Goal: Task Accomplishment & Management: Complete application form

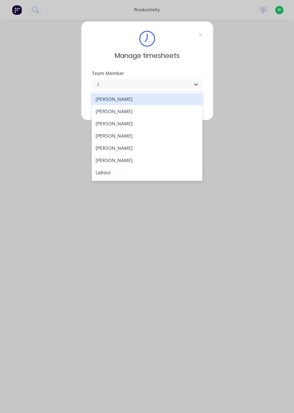
type input "lo"
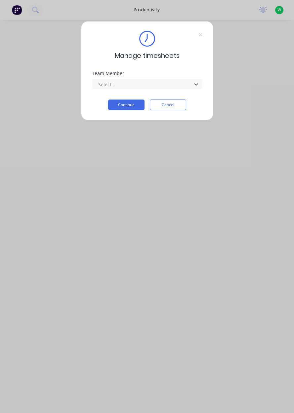
click at [133, 105] on button "Continue" at bounding box center [126, 105] width 36 height 11
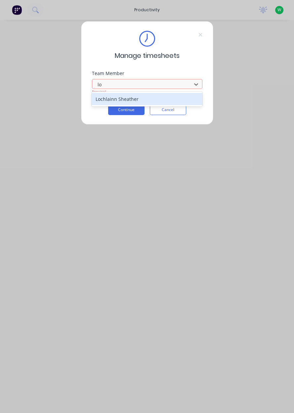
click at [121, 97] on div "Lochlainn Sheather" at bounding box center [147, 99] width 111 height 12
type input "lo"
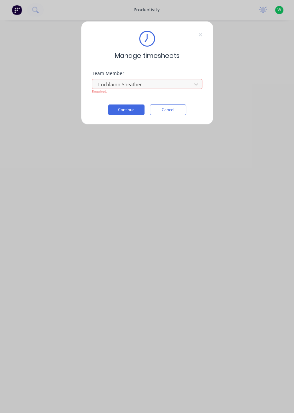
click at [125, 111] on button "Continue" at bounding box center [126, 110] width 36 height 11
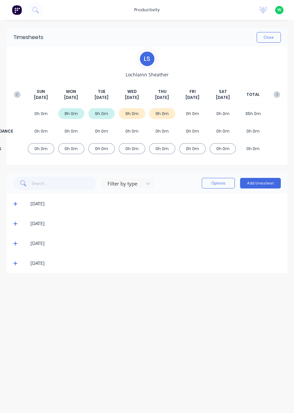
click at [265, 180] on button "Add timesheet" at bounding box center [260, 183] width 41 height 11
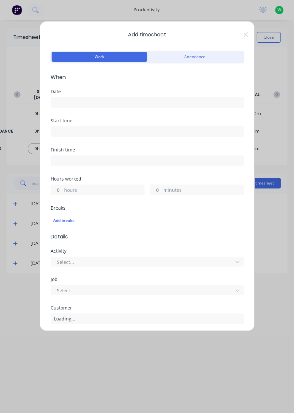
click at [79, 103] on input at bounding box center [147, 103] width 192 height 10
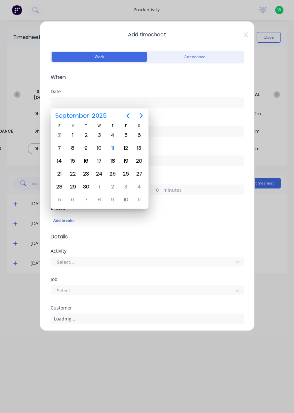
click at [125, 148] on div "12" at bounding box center [126, 148] width 10 height 10
type input "12/09/2025"
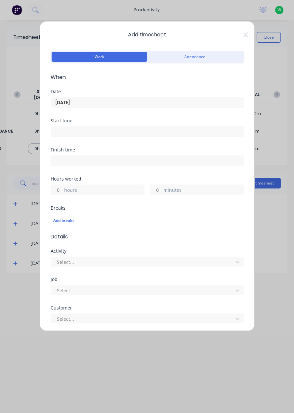
click at [59, 192] on input "hours" at bounding box center [57, 190] width 12 height 10
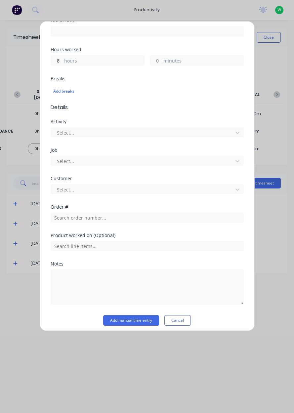
scroll to position [132, 0]
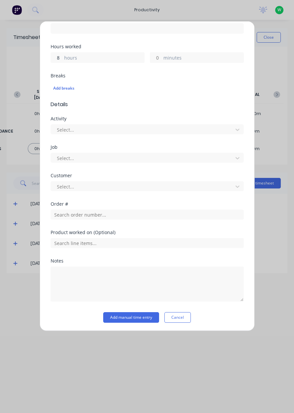
type input "8"
click at [95, 215] on input "text" at bounding box center [147, 215] width 193 height 10
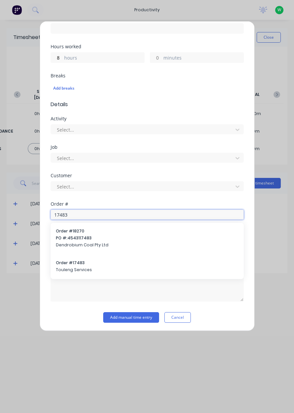
type input "17483"
click at [68, 265] on span "Order # 17483" at bounding box center [147, 263] width 183 height 6
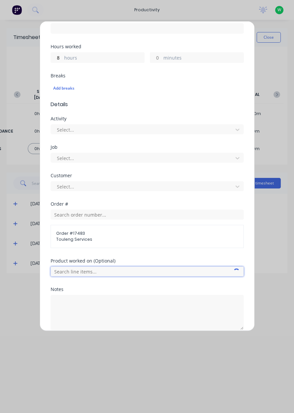
click at [63, 267] on input "text" at bounding box center [147, 272] width 193 height 10
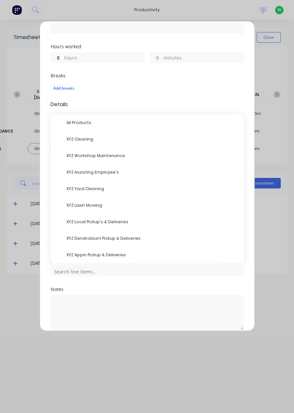
click at [61, 214] on div "XYZ Local Pickup's & Deliveries" at bounding box center [147, 222] width 193 height 17
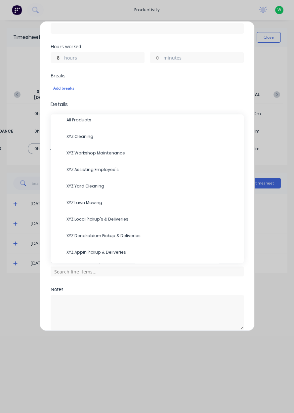
scroll to position [0, 0]
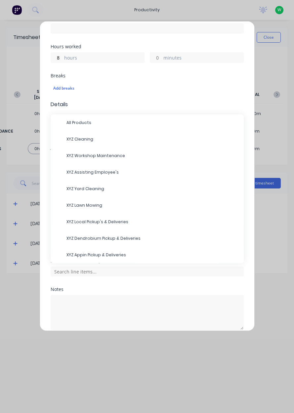
click at [134, 91] on div "Add breaks" at bounding box center [147, 88] width 188 height 9
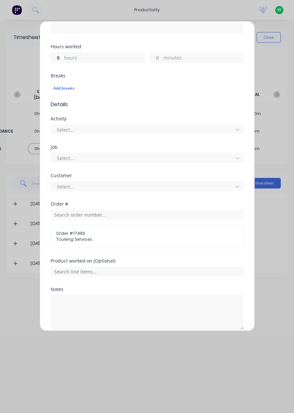
click at [152, 199] on div "Customer Select..." at bounding box center [147, 187] width 193 height 28
click at [92, 307] on textarea at bounding box center [147, 312] width 193 height 35
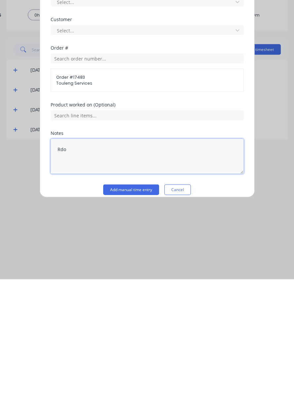
scroll to position [160, 0]
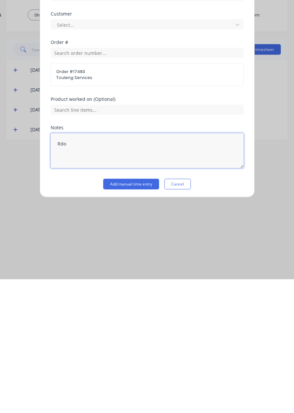
type textarea "Rdo"
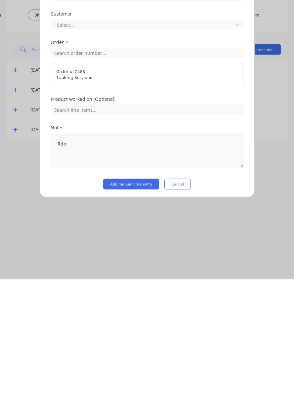
click at [136, 316] on button "Add manual time entry" at bounding box center [131, 318] width 56 height 11
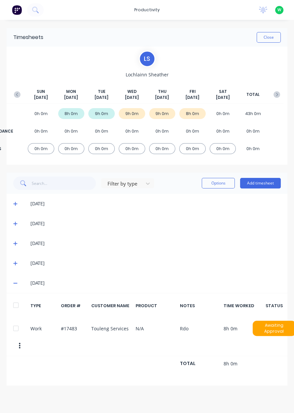
click at [14, 201] on span at bounding box center [16, 203] width 7 height 7
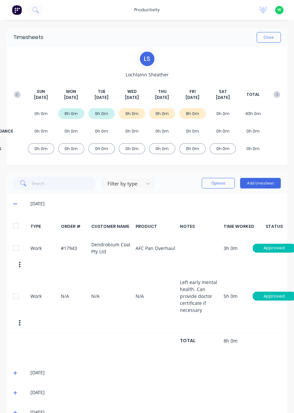
click at [15, 204] on icon at bounding box center [15, 204] width 4 height 1
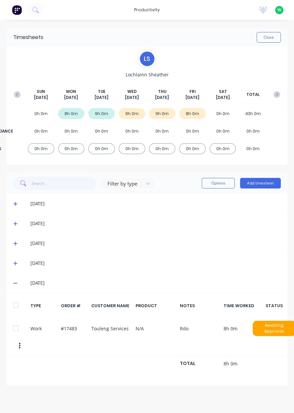
click at [271, 39] on button "Close" at bounding box center [269, 37] width 24 height 11
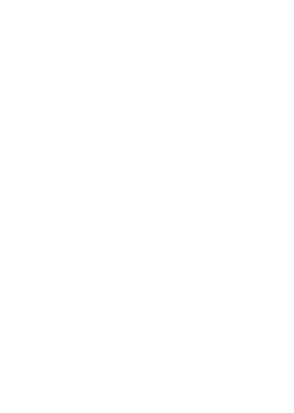
click at [87, 0] on html at bounding box center [147, 0] width 294 height 0
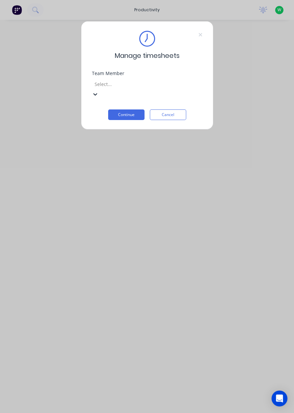
scroll to position [65, 0]
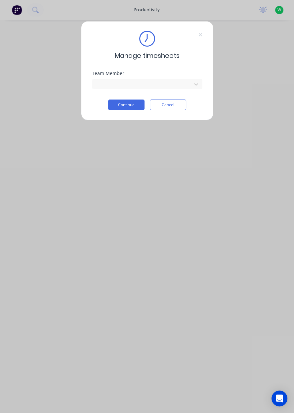
click at [126, 106] on button "Continue" at bounding box center [126, 105] width 36 height 11
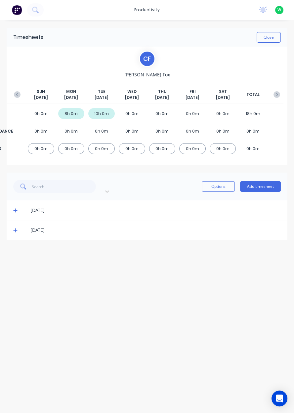
click at [279, 98] on button "button" at bounding box center [276, 95] width 13 height 12
click at [18, 95] on icon "button" at bounding box center [17, 94] width 7 height 7
click at [21, 93] on button "button" at bounding box center [17, 95] width 13 height 12
click at [23, 97] on div "[DATE] [DATE] [DATE] [DATE] [DATE] [DATE] [DATE] TOTAL" at bounding box center [147, 96] width 273 height 15
click at [275, 98] on button "button" at bounding box center [276, 95] width 13 height 12
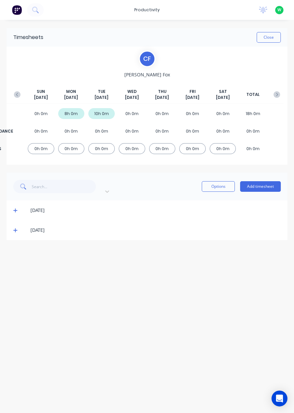
click at [291, 94] on div "Timesheets Close [PERSON_NAME] [PERSON_NAME] [DATE] [DATE] [DATE] [DATE] [DATE]…" at bounding box center [147, 210] width 294 height 380
click at [248, 132] on div "0h 0m" at bounding box center [253, 131] width 26 height 11
click at [196, 129] on div "0h 0m" at bounding box center [192, 131] width 26 height 11
click at [149, 135] on div "ATTENDANCE 0h 0m 0h 0m 0h 0m 0h 0m 0h 0m 0h 0m 0h 0m 0h 0m" at bounding box center [147, 131] width 273 height 15
click at [113, 134] on div "0h 0m" at bounding box center [101, 131] width 26 height 11
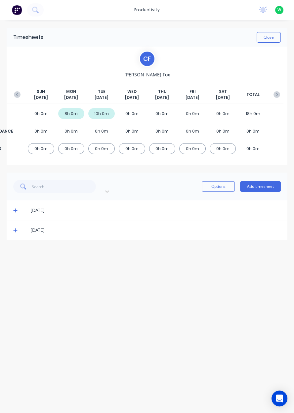
click at [82, 136] on div "ATTENDANCE 0h 0m 0h 0m 0h 0m 0h 0m 0h 0m 0h 0m 0h 0m 0h 0m" at bounding box center [147, 131] width 273 height 15
click at [55, 135] on div "ATTENDANCE 0h 0m 0h 0m 0h 0m 0h 0m 0h 0m 0h 0m 0h 0m 0h 0m" at bounding box center [147, 131] width 273 height 15
click at [104, 133] on div "0h 0m" at bounding box center [101, 131] width 26 height 11
click at [268, 185] on button "Add timesheet" at bounding box center [260, 186] width 41 height 11
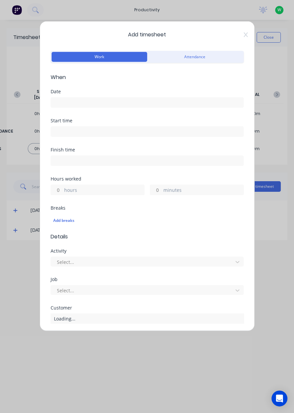
click at [202, 58] on button "Attendance" at bounding box center [195, 57] width 96 height 10
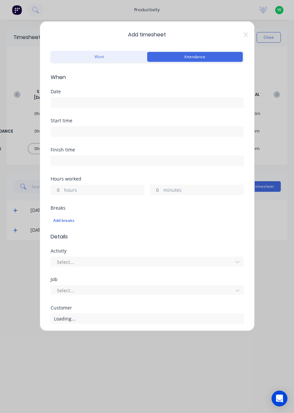
click at [125, 60] on button "Work" at bounding box center [100, 57] width 96 height 10
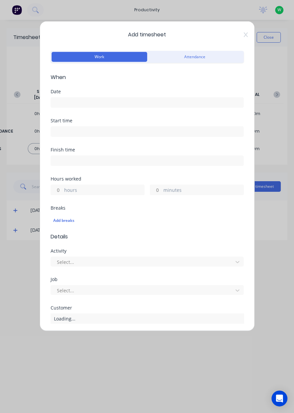
click at [203, 59] on button "Attendance" at bounding box center [195, 57] width 96 height 10
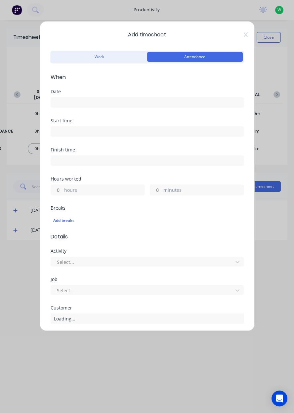
click at [119, 59] on button "Work" at bounding box center [100, 57] width 96 height 10
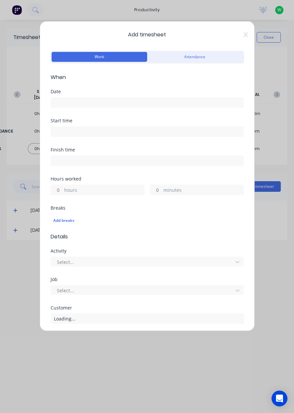
click at [197, 58] on button "Attendance" at bounding box center [195, 57] width 96 height 10
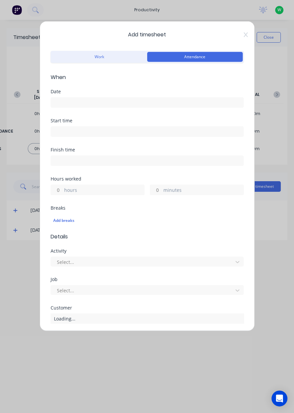
click at [121, 60] on button "Work" at bounding box center [100, 57] width 96 height 10
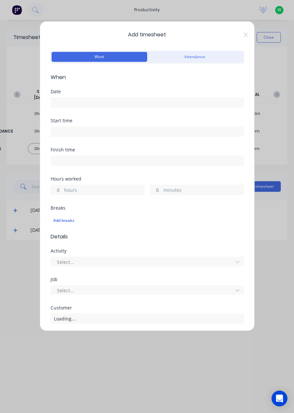
click at [196, 59] on button "Attendance" at bounding box center [195, 57] width 96 height 10
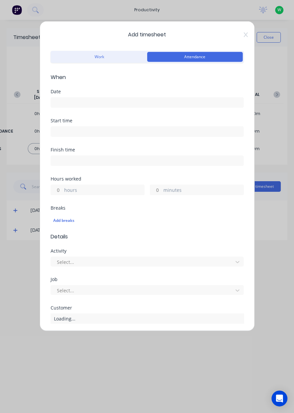
click at [115, 62] on button "Work" at bounding box center [100, 57] width 96 height 10
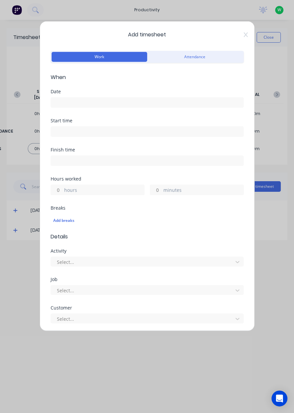
click at [146, 104] on input at bounding box center [147, 103] width 192 height 10
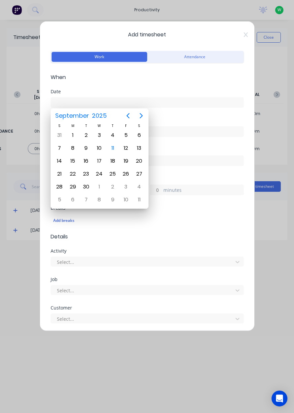
click at [115, 149] on div "11" at bounding box center [113, 148] width 10 height 10
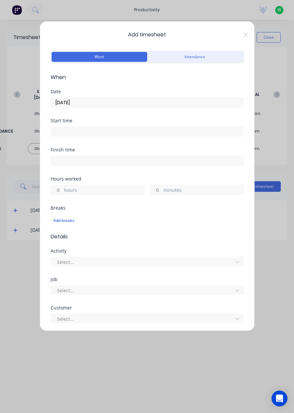
type input "[DATE]"
click at [190, 58] on button "Attendance" at bounding box center [195, 57] width 96 height 10
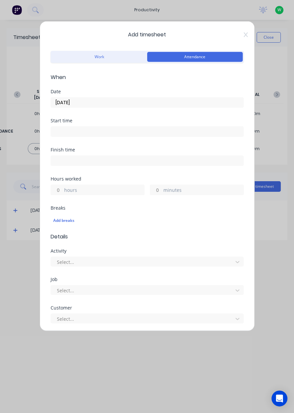
click at [190, 52] on button "Attendance" at bounding box center [195, 57] width 96 height 10
click at [83, 53] on button "Work" at bounding box center [100, 57] width 96 height 10
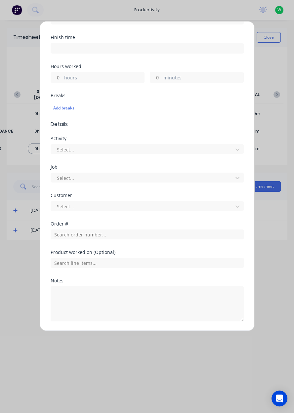
scroll to position [117, 0]
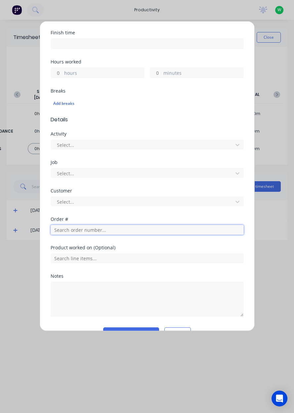
click at [235, 228] on input "text" at bounding box center [147, 230] width 193 height 10
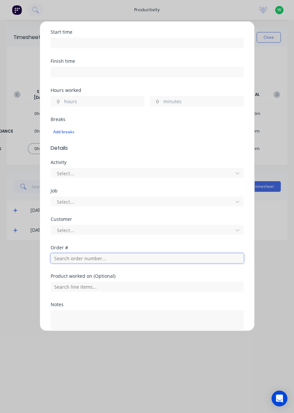
scroll to position [89, 0]
click at [141, 255] on input "text" at bounding box center [147, 258] width 193 height 10
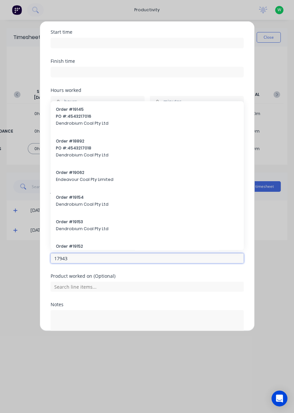
type input "17943"
click at [118, 232] on div "Order # 19153 Dendrobium Coal Pty Ltd" at bounding box center [147, 226] width 183 height 14
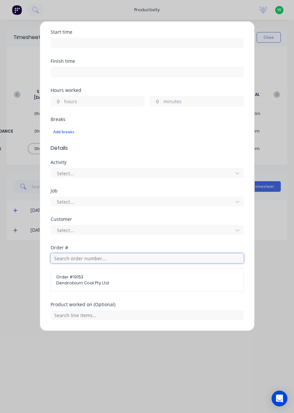
click at [154, 257] on input "text" at bounding box center [147, 258] width 193 height 10
type input "17943"
click at [129, 260] on input "text" at bounding box center [147, 258] width 193 height 10
type input "17943"
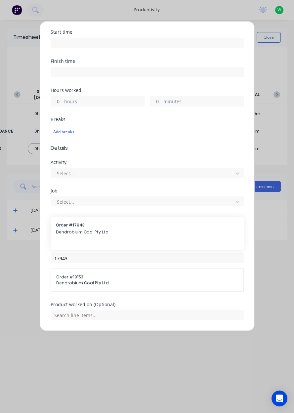
click at [109, 230] on span "Dendrobium Coal Pty Ltd" at bounding box center [147, 232] width 183 height 6
click at [104, 111] on div "Hours worked hours minutes" at bounding box center [147, 102] width 193 height 29
click at [111, 103] on label "hours" at bounding box center [104, 102] width 80 height 8
click at [63, 103] on input "hours" at bounding box center [57, 101] width 12 height 10
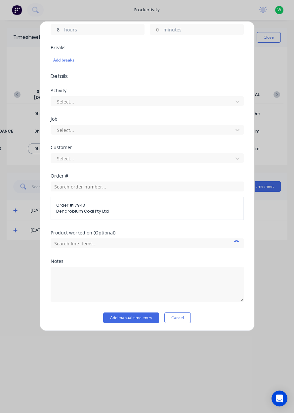
scroll to position [138, 0]
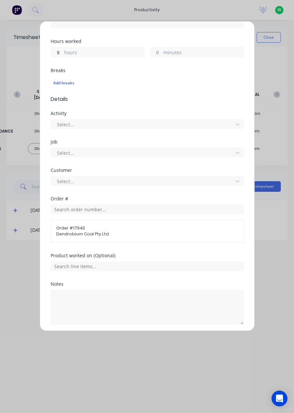
type input "8"
click at [277, 276] on div "Add timesheet Work Attendance When Date [DATE] Start time Finish time Hours wor…" at bounding box center [147, 206] width 294 height 413
click at [147, 267] on input "text" at bounding box center [147, 266] width 193 height 10
click at [135, 299] on span "AFC Pan Overhaul" at bounding box center [152, 299] width 172 height 6
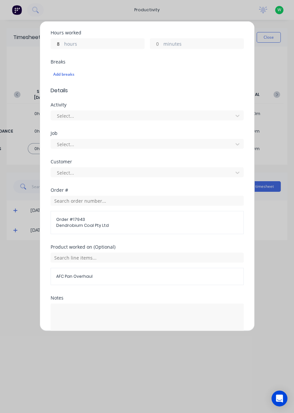
scroll to position [160, 0]
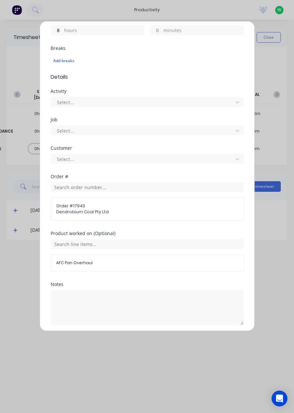
click at [129, 337] on button "Add manual time entry" at bounding box center [131, 341] width 56 height 11
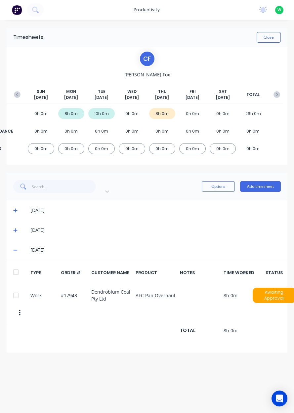
click at [16, 248] on icon at bounding box center [15, 250] width 4 height 5
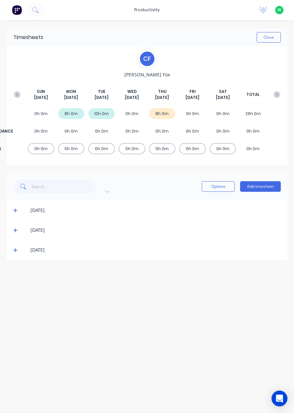
click at [266, 181] on button "Add timesheet" at bounding box center [260, 186] width 41 height 11
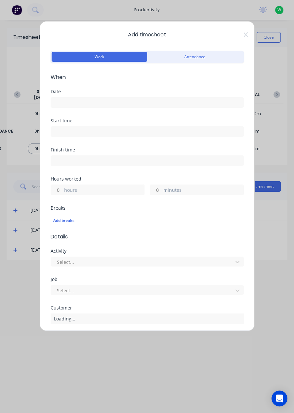
click at [144, 101] on input at bounding box center [147, 103] width 192 height 10
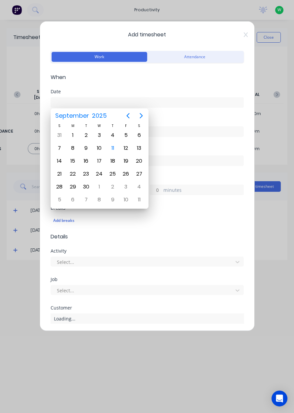
click at [100, 147] on div "10" at bounding box center [99, 148] width 10 height 10
type input "[DATE]"
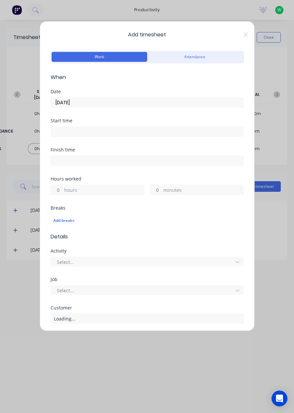
click at [96, 189] on label "hours" at bounding box center [104, 191] width 80 height 8
click at [63, 189] on input "hours" at bounding box center [57, 190] width 12 height 10
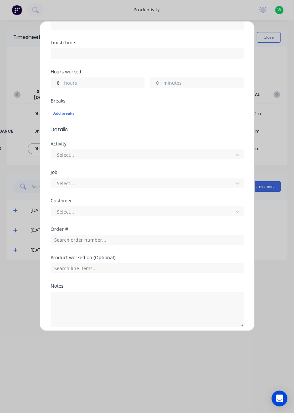
scroll to position [106, 0]
type input "8"
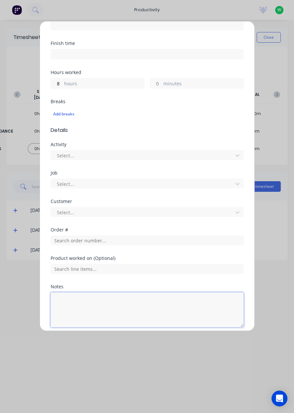
click at [133, 299] on textarea at bounding box center [147, 309] width 193 height 35
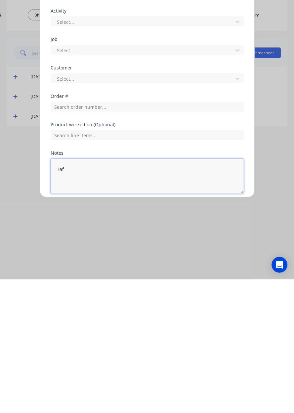
type textarea "Tafe"
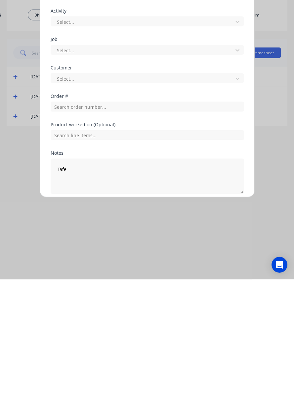
click at [143, 341] on button "Add manual time entry" at bounding box center [131, 343] width 56 height 11
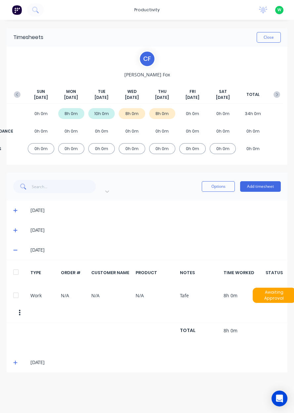
click at [17, 250] on div "[DATE]" at bounding box center [147, 250] width 281 height 20
click at [20, 252] on div "[DATE]" at bounding box center [147, 250] width 281 height 20
click at [20, 246] on div "[DATE]" at bounding box center [150, 249] width 261 height 7
click at [15, 250] on icon at bounding box center [15, 250] width 4 height 1
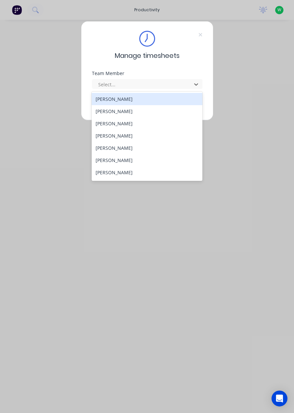
click at [125, 175] on div "[PERSON_NAME]" at bounding box center [147, 172] width 111 height 12
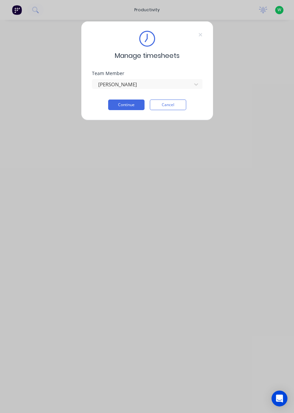
click at [125, 104] on button "Continue" at bounding box center [126, 105] width 36 height 11
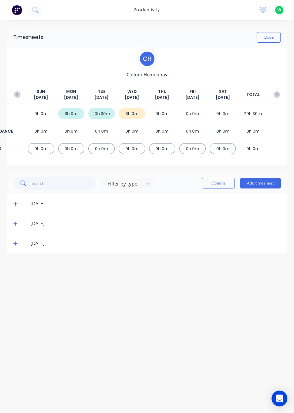
click at [260, 187] on button "Add timesheet" at bounding box center [260, 183] width 41 height 11
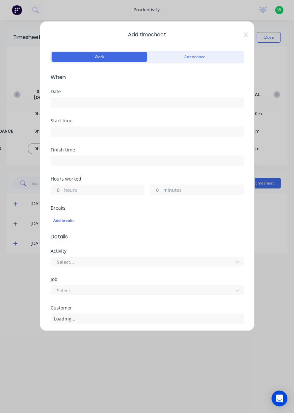
click at [133, 100] on input at bounding box center [147, 103] width 192 height 10
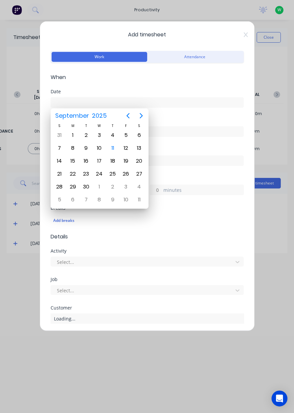
click at [111, 152] on div "11" at bounding box center [113, 148] width 10 height 10
type input "[DATE]"
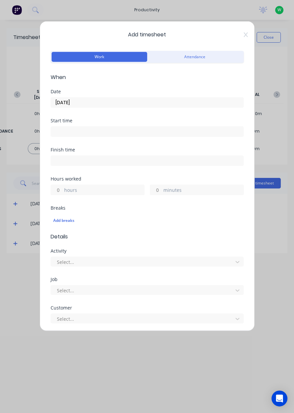
click at [101, 190] on label "hours" at bounding box center [104, 191] width 80 height 8
click at [63, 190] on input "hours" at bounding box center [57, 190] width 12 height 10
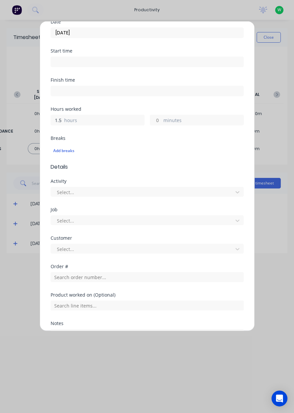
scroll to position [70, 0]
type input "1.5"
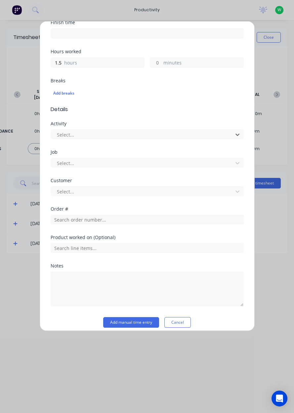
scroll to position [132, 0]
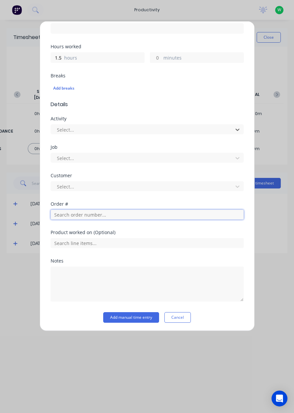
click at [108, 214] on input "text" at bounding box center [147, 215] width 193 height 10
type input "19023"
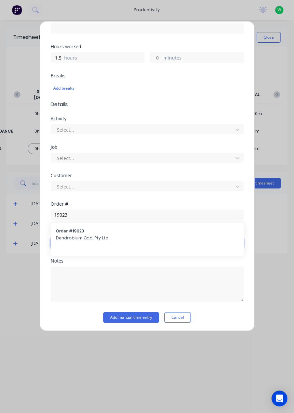
click at [104, 241] on input "text" at bounding box center [147, 243] width 193 height 10
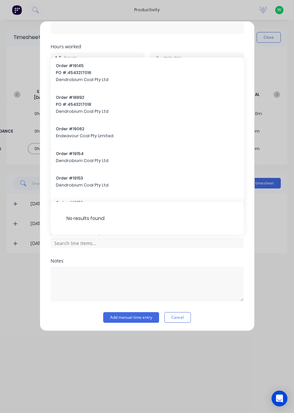
click at [198, 30] on input at bounding box center [147, 28] width 192 height 10
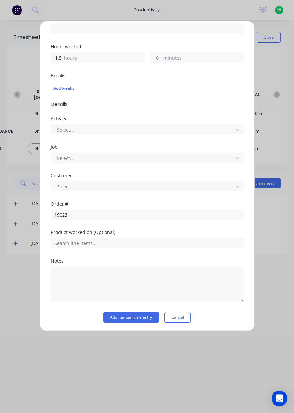
type input "03:28 PM"
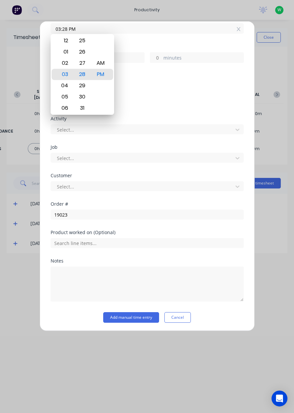
click at [100, 215] on input "19023" at bounding box center [147, 215] width 193 height 10
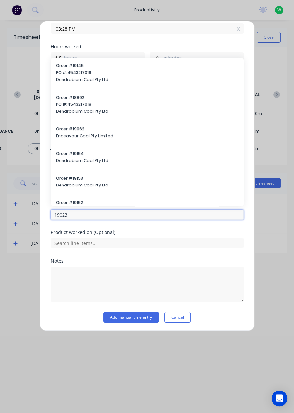
click at [81, 216] on input "19023" at bounding box center [147, 215] width 193 height 10
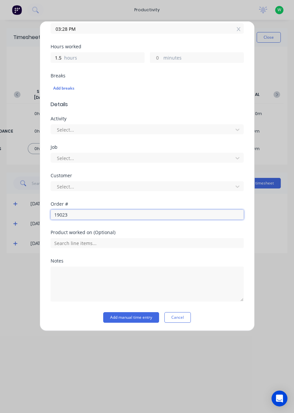
click at [78, 214] on input "19023" at bounding box center [147, 215] width 193 height 10
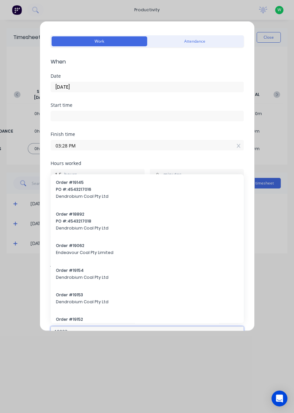
scroll to position [11, 0]
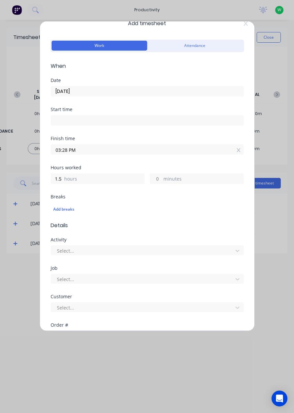
click at [239, 149] on icon at bounding box center [239, 150] width 4 height 5
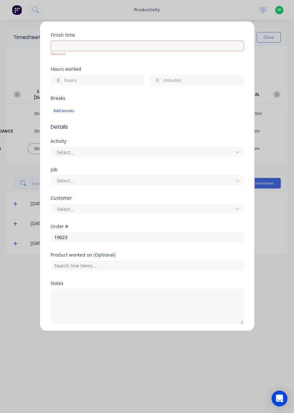
scroll to position [115, 0]
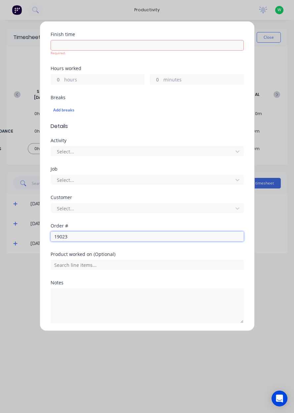
click at [103, 234] on input "19023" at bounding box center [147, 237] width 193 height 10
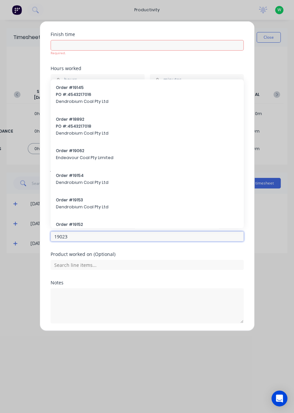
click at [78, 237] on input "19023" at bounding box center [147, 237] width 193 height 10
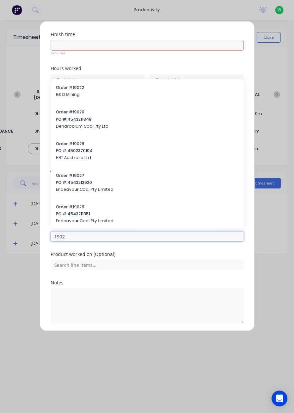
type input "19023"
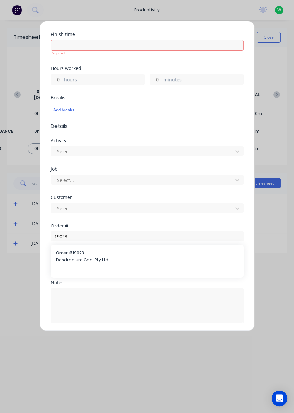
click at [98, 259] on span "Dendrobium Coal Pty Ltd" at bounding box center [147, 260] width 183 height 6
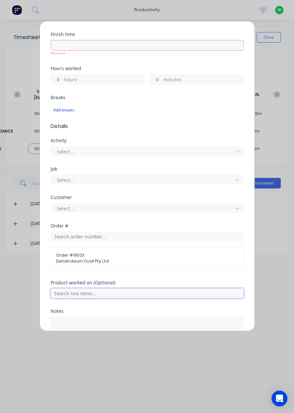
click at [99, 294] on input "text" at bounding box center [147, 293] width 193 height 10
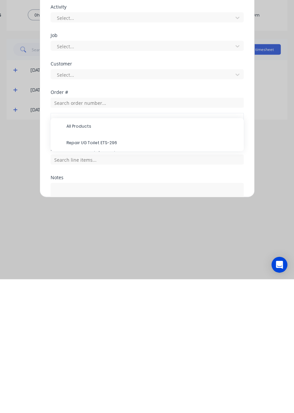
click at [109, 276] on span "Repair UG Toilet ETS-296" at bounding box center [152, 277] width 172 height 6
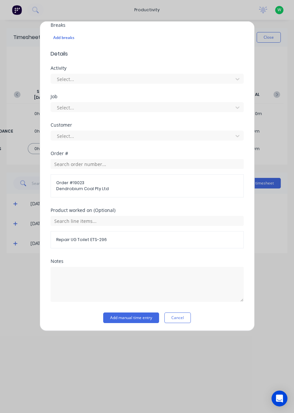
click at [129, 314] on button "Add manual time entry" at bounding box center [131, 318] width 56 height 11
click at [134, 318] on button "Add manual time entry" at bounding box center [131, 318] width 56 height 11
click at [116, 317] on button "Add manual time entry" at bounding box center [131, 318] width 56 height 11
click at [119, 317] on button "Add manual time entry" at bounding box center [131, 318] width 56 height 11
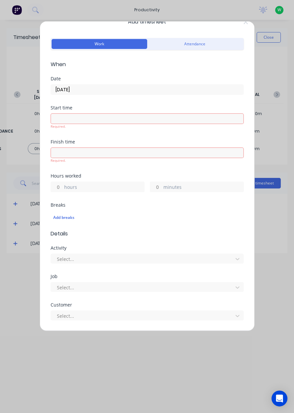
scroll to position [13, 0]
click at [71, 186] on label "hours" at bounding box center [104, 188] width 80 height 8
click at [63, 186] on input "hours" at bounding box center [57, 187] width 12 height 10
type input "1.5"
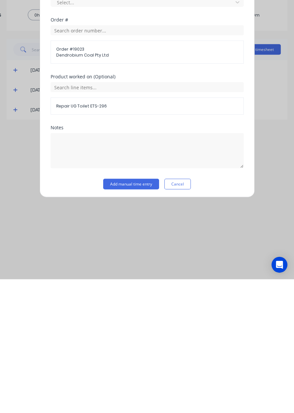
scroll to position [170, 0]
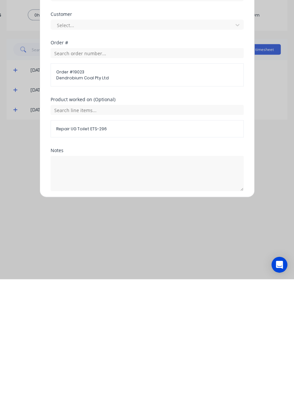
click at [119, 341] on button "Add manual time entry" at bounding box center [131, 340] width 56 height 11
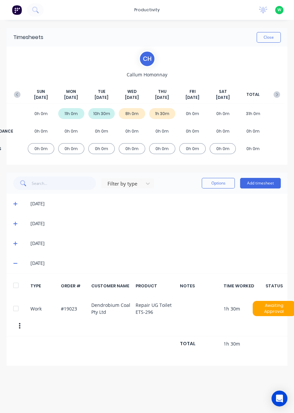
click at [265, 184] on button "Add timesheet" at bounding box center [260, 183] width 41 height 11
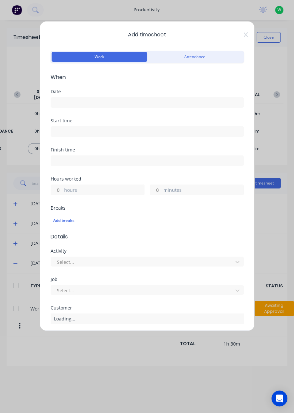
click at [160, 105] on input at bounding box center [147, 103] width 192 height 10
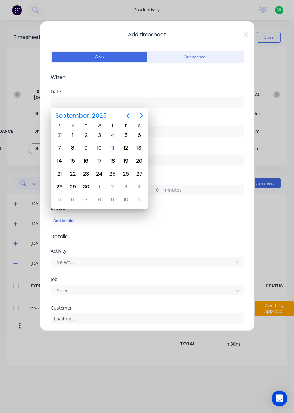
click at [113, 150] on div "11" at bounding box center [113, 148] width 10 height 10
type input "[DATE]"
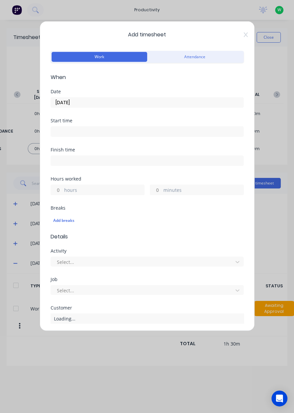
click at [107, 189] on label "hours" at bounding box center [104, 191] width 80 height 8
click at [63, 189] on input "hours" at bounding box center [57, 190] width 12 height 10
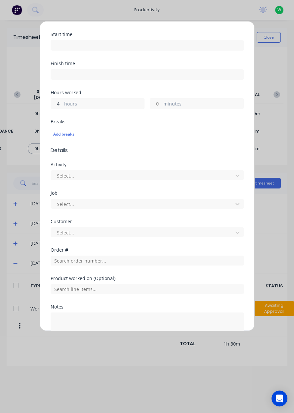
scroll to position [87, 0]
type input "4"
click at [92, 259] on input "text" at bounding box center [147, 260] width 193 height 10
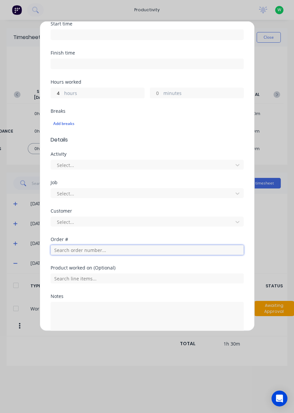
scroll to position [109, 0]
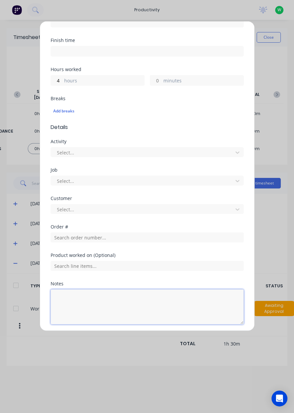
click at [77, 300] on textarea at bounding box center [147, 306] width 193 height 35
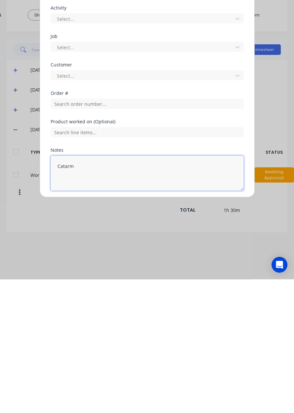
type textarea "Catarm"
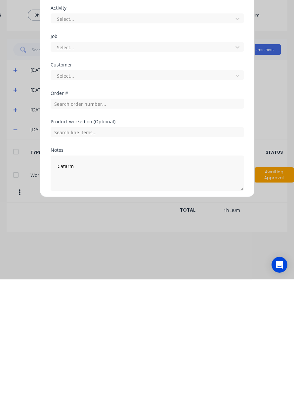
click at [115, 340] on button "Add manual time entry" at bounding box center [131, 340] width 56 height 11
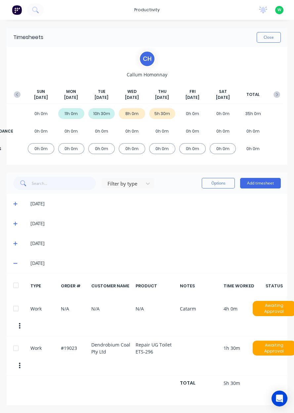
click at [263, 185] on button "Add timesheet" at bounding box center [260, 183] width 41 height 11
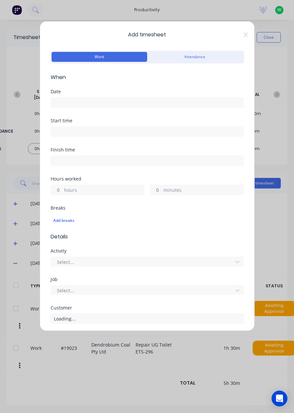
click at [128, 99] on input at bounding box center [147, 103] width 192 height 10
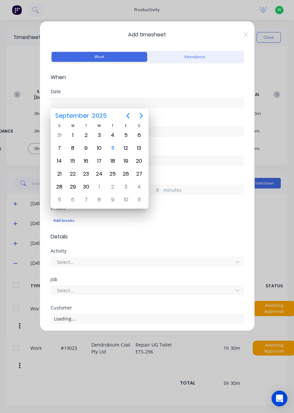
click at [114, 149] on div "11" at bounding box center [113, 148] width 10 height 10
type input "[DATE]"
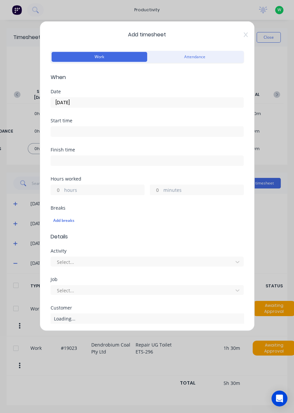
click at [88, 191] on label "hours" at bounding box center [104, 191] width 80 height 8
click at [63, 191] on input "hours" at bounding box center [57, 190] width 12 height 10
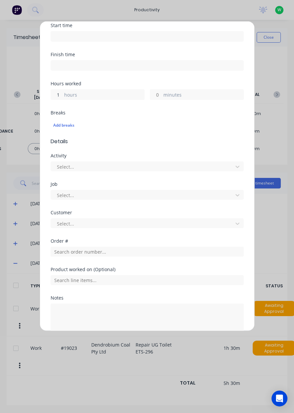
scroll to position [96, 0]
type input "1"
click at [103, 250] on input "text" at bounding box center [147, 251] width 193 height 10
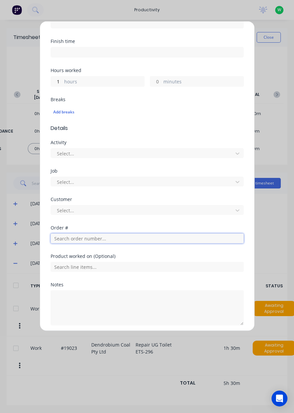
scroll to position [109, 0]
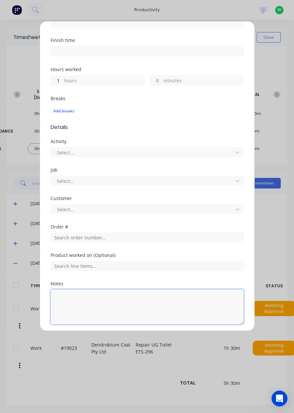
click at [97, 297] on textarea at bounding box center [147, 306] width 193 height 35
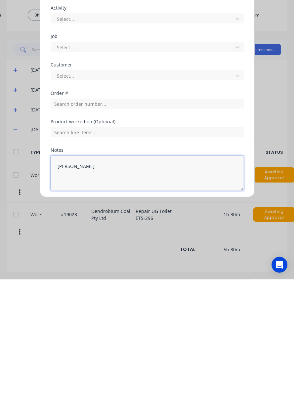
type textarea "Cody's job"
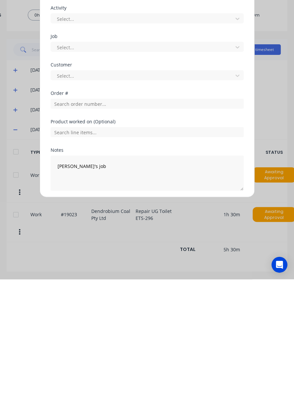
click at [132, 341] on button "Add manual time entry" at bounding box center [131, 340] width 56 height 11
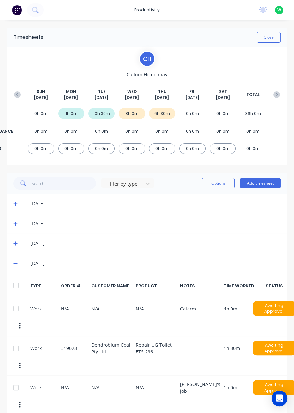
click at [257, 184] on button "Add timesheet" at bounding box center [260, 183] width 41 height 11
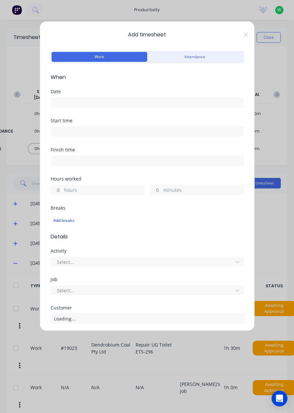
click at [104, 104] on input at bounding box center [147, 103] width 192 height 10
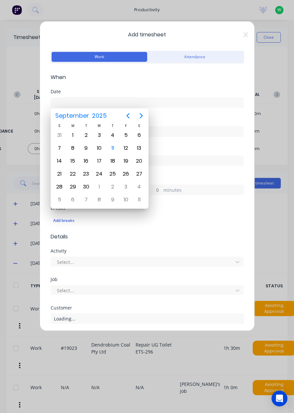
click at [111, 148] on div "11" at bounding box center [113, 148] width 10 height 10
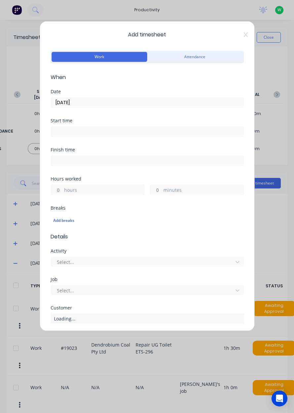
type input "[DATE]"
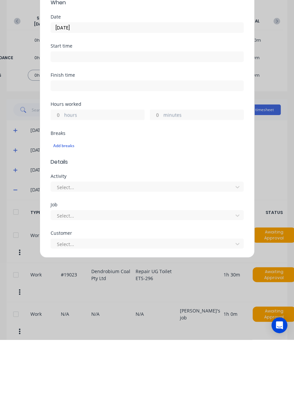
scroll to position [0, 0]
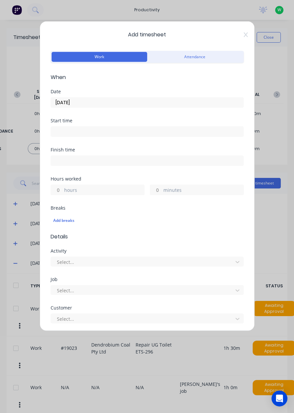
click at [245, 36] on icon at bounding box center [246, 34] width 4 height 5
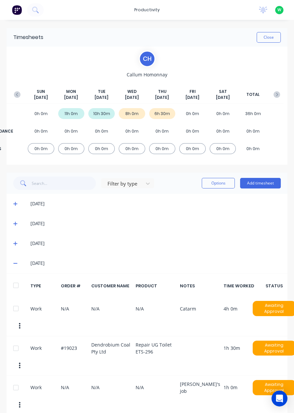
click at [257, 184] on button "Add timesheet" at bounding box center [260, 183] width 41 height 11
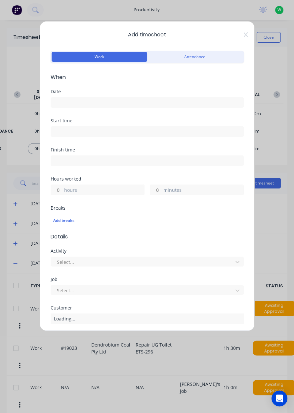
click at [95, 104] on input at bounding box center [147, 103] width 192 height 10
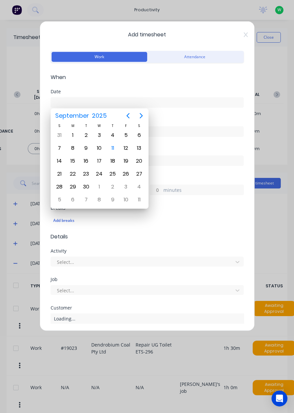
click at [113, 148] on div "11" at bounding box center [113, 148] width 10 height 10
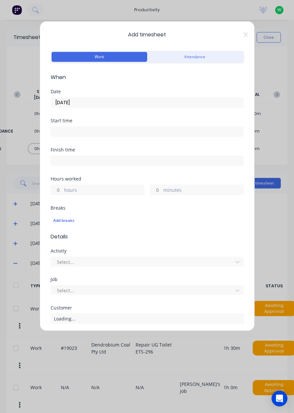
type input "[DATE]"
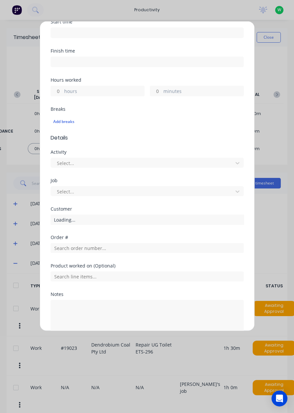
scroll to position [100, 0]
click at [92, 89] on label "hours" at bounding box center [104, 91] width 80 height 8
click at [63, 89] on input "hours" at bounding box center [57, 90] width 12 height 10
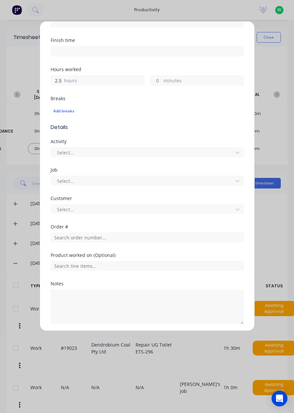
type input "2.5"
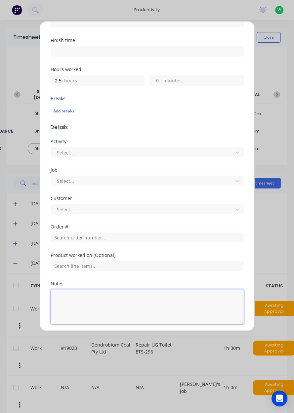
click at [79, 295] on textarea at bounding box center [147, 306] width 193 height 35
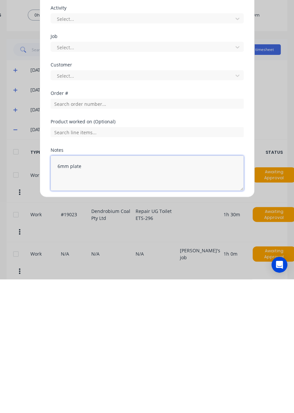
type textarea "6mm plate"
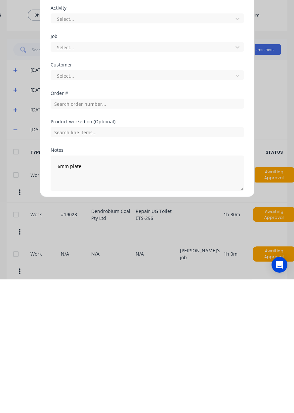
click at [131, 339] on button "Add manual time entry" at bounding box center [131, 340] width 56 height 11
